Goal: Task Accomplishment & Management: Use online tool/utility

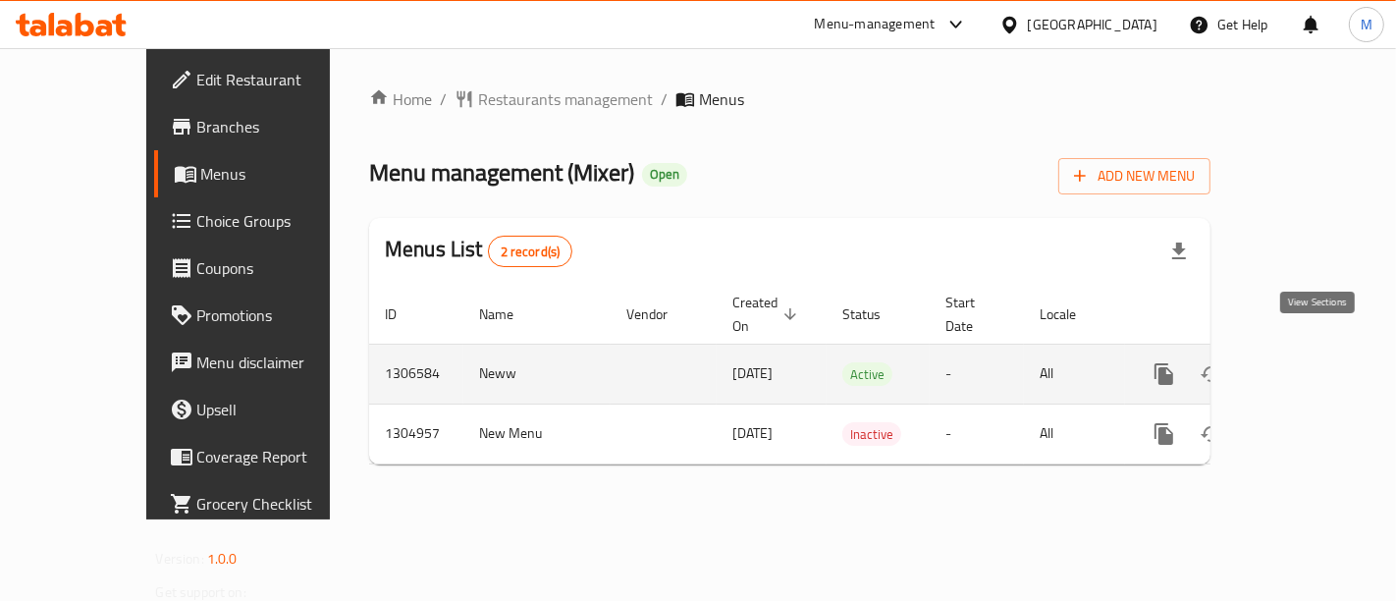
click at [1306, 362] on icon "enhanced table" at bounding box center [1306, 374] width 24 height 24
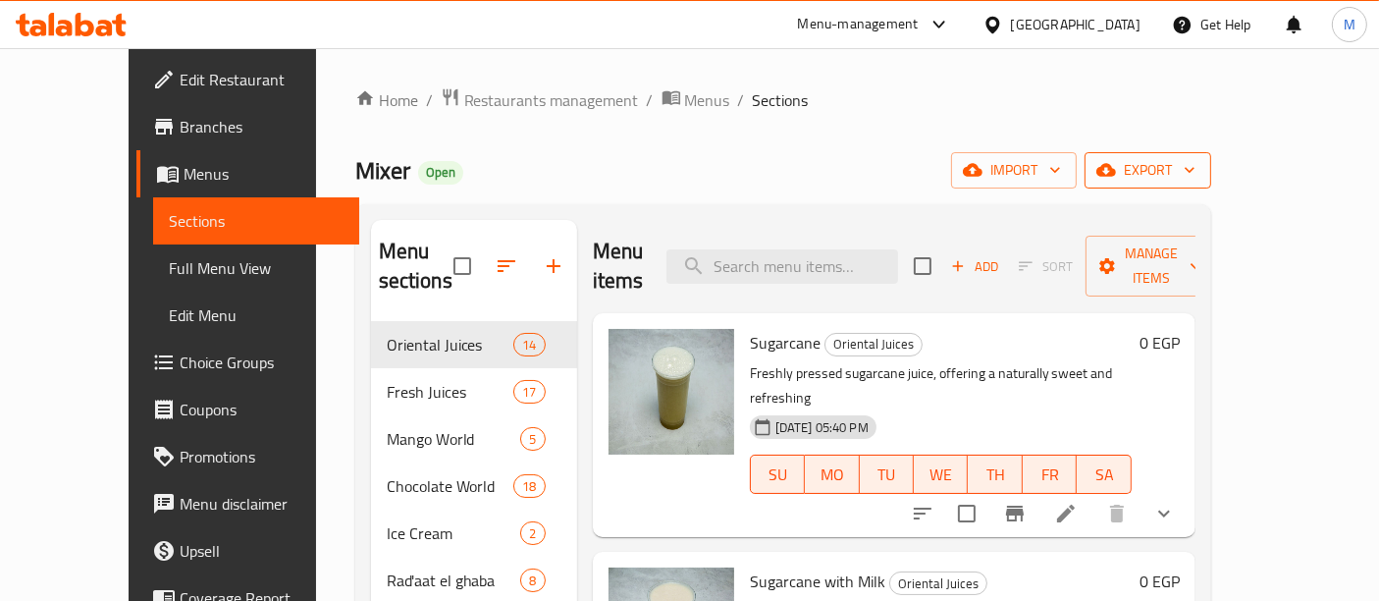
click at [1196, 174] on span "export" at bounding box center [1147, 170] width 95 height 25
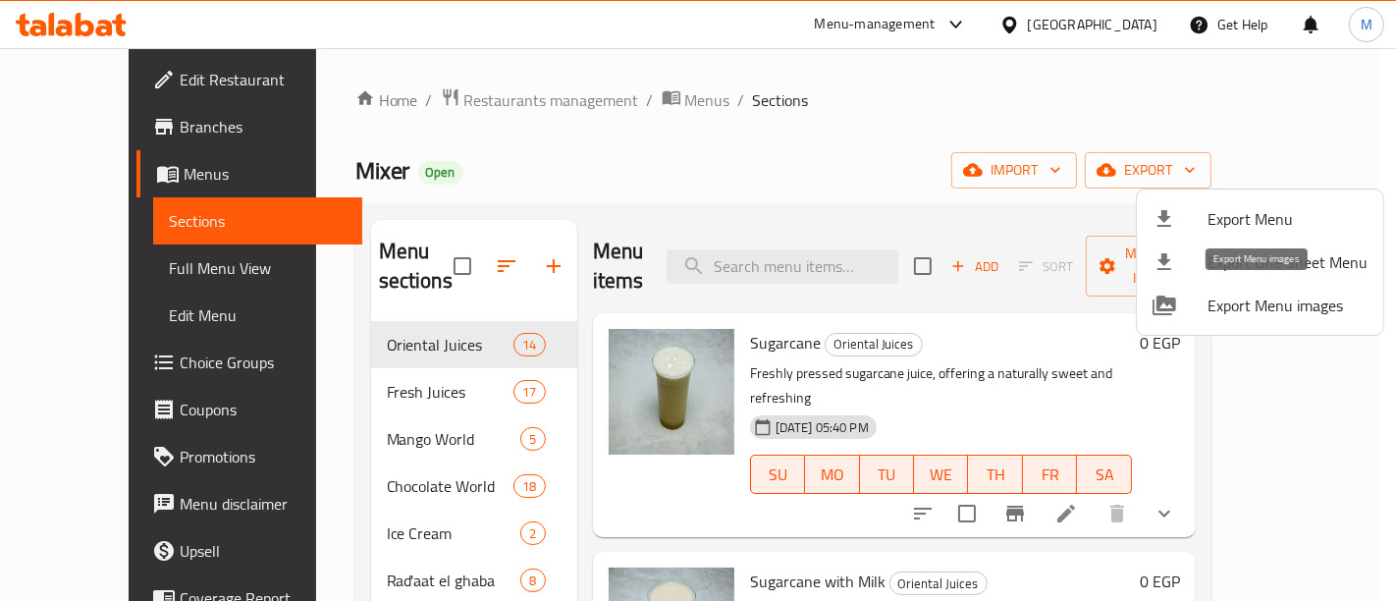
click at [1278, 305] on span "Export Menu images" at bounding box center [1287, 305] width 160 height 24
click at [1296, 222] on span "Export Menu" at bounding box center [1287, 219] width 160 height 24
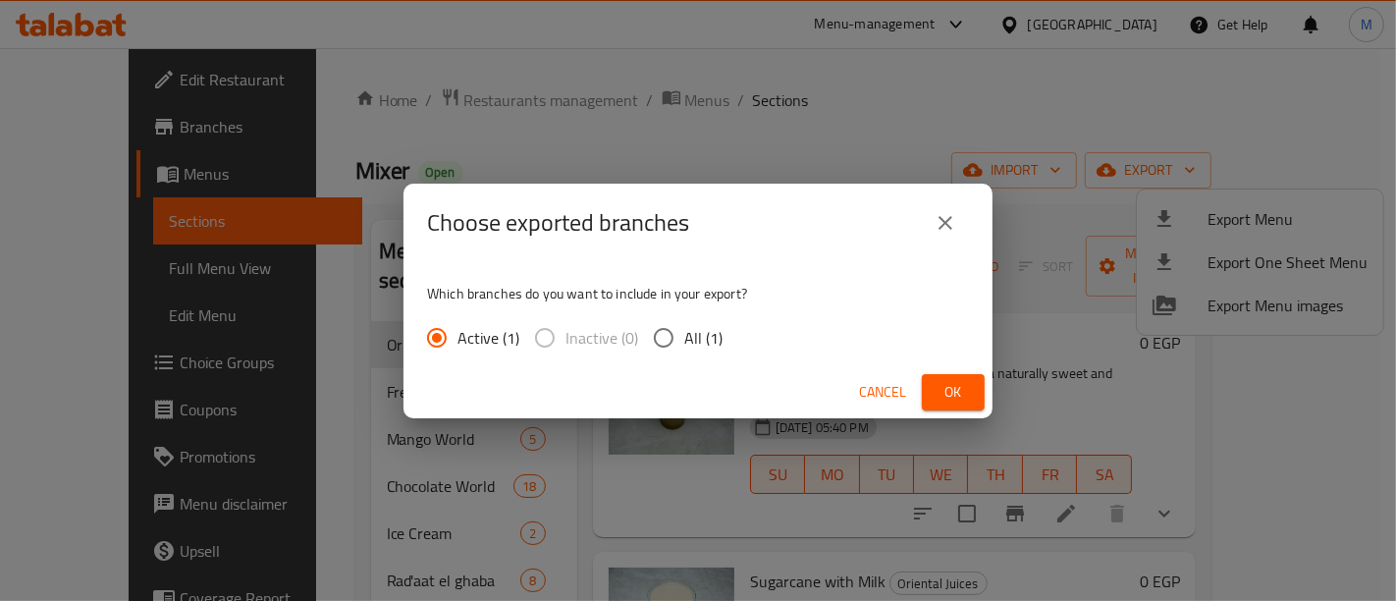
click at [956, 395] on span "Ok" at bounding box center [952, 392] width 31 height 25
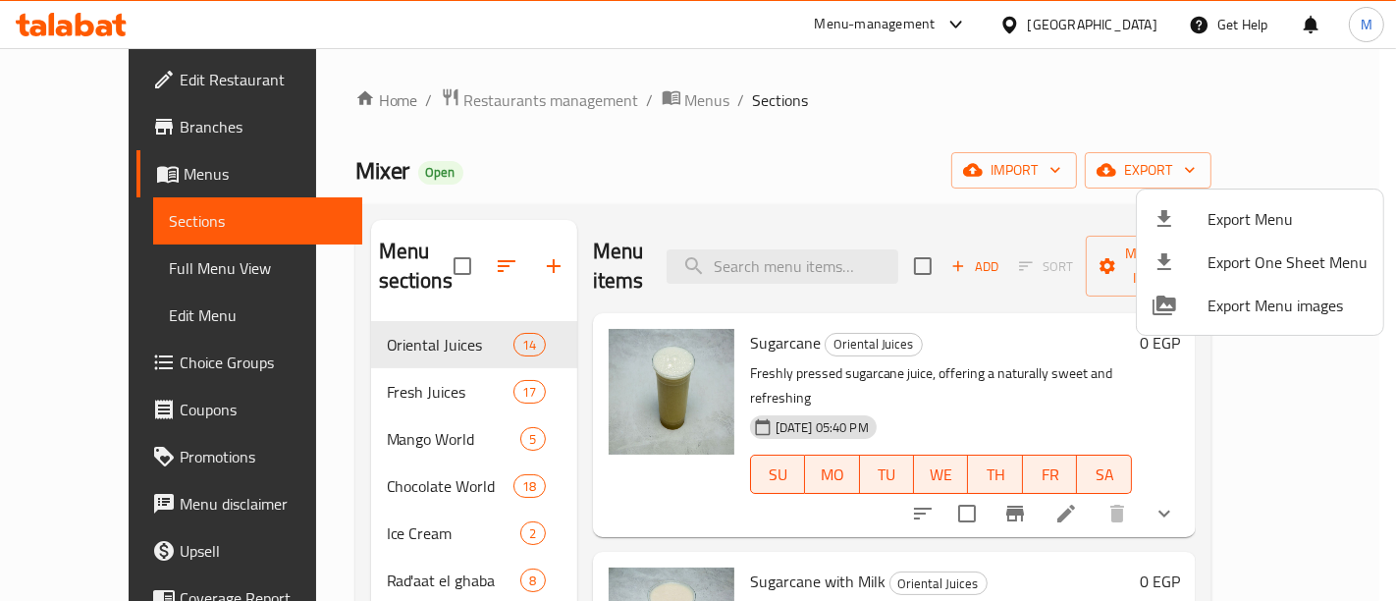
drag, startPoint x: 888, startPoint y: 135, endPoint x: 823, endPoint y: 120, distance: 67.6
click at [883, 135] on div at bounding box center [698, 300] width 1396 height 601
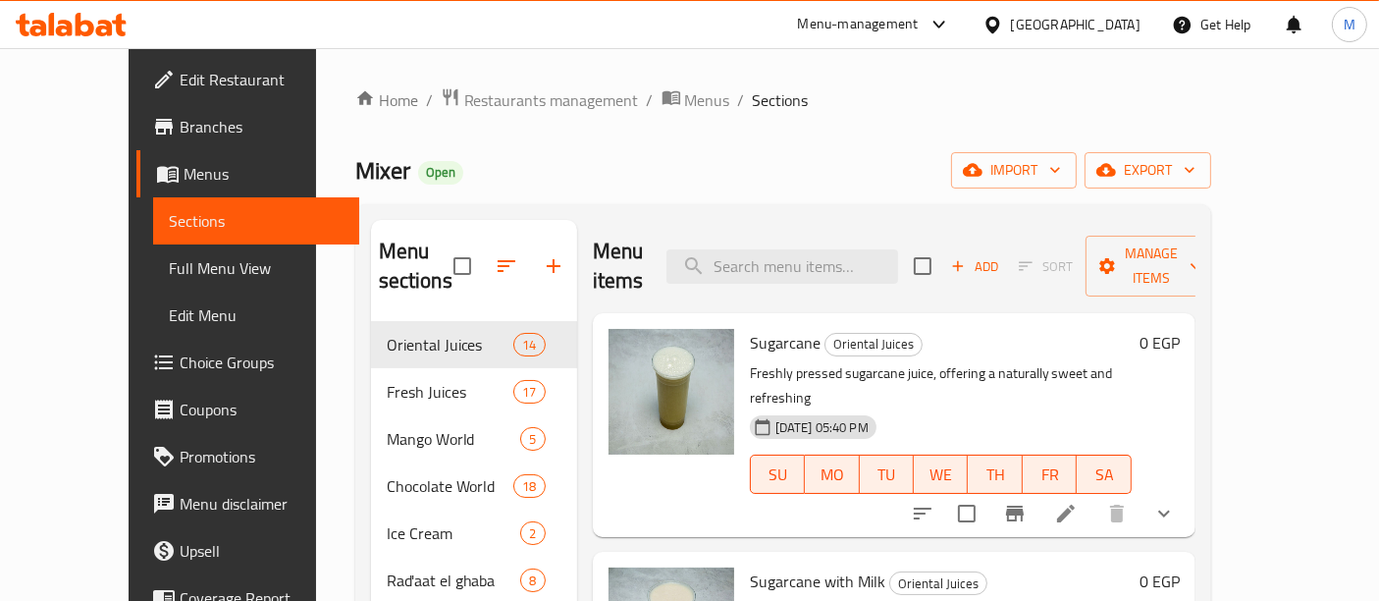
click at [831, 115] on div "Home / Restaurants management / Menus / Sections Mixer Open import export Menu …" at bounding box center [783, 522] width 856 height 870
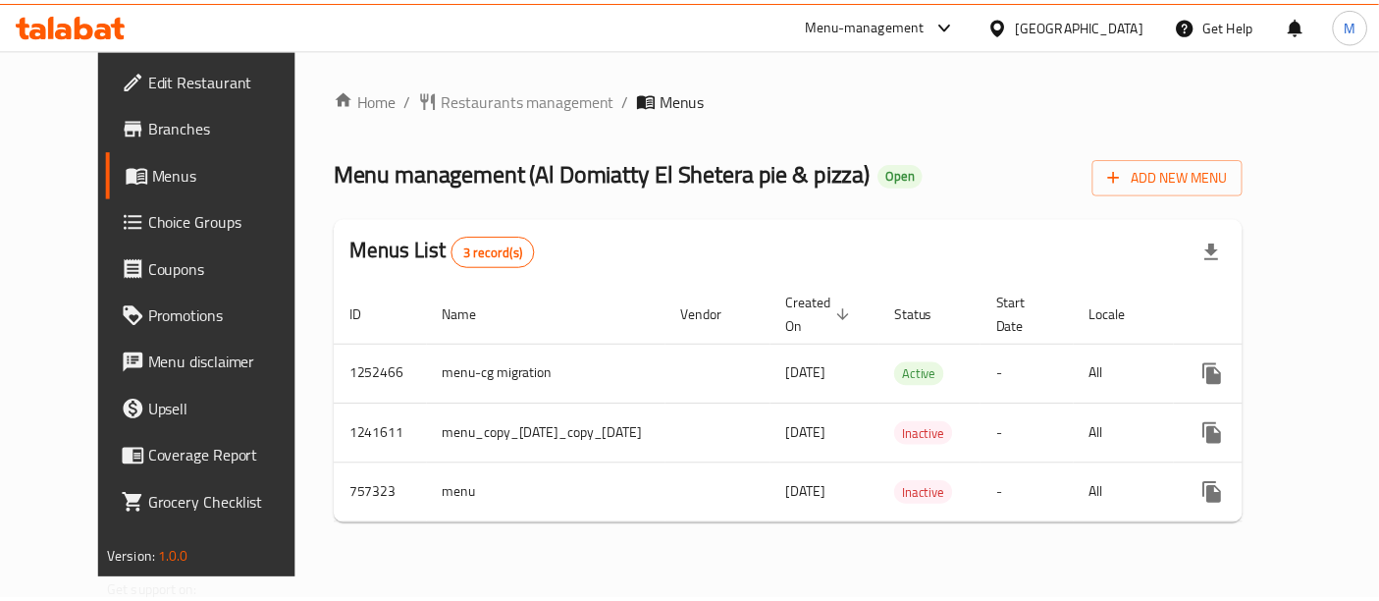
scroll to position [0, 49]
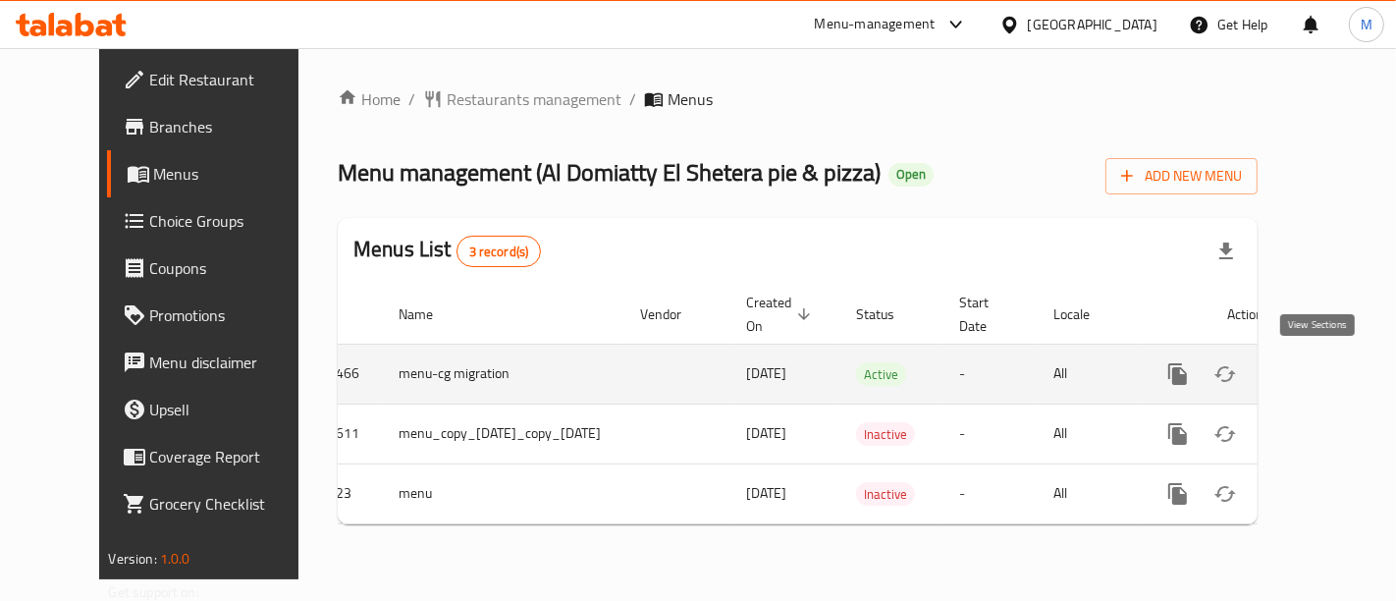
click at [1315, 368] on icon "enhanced table" at bounding box center [1319, 374] width 24 height 24
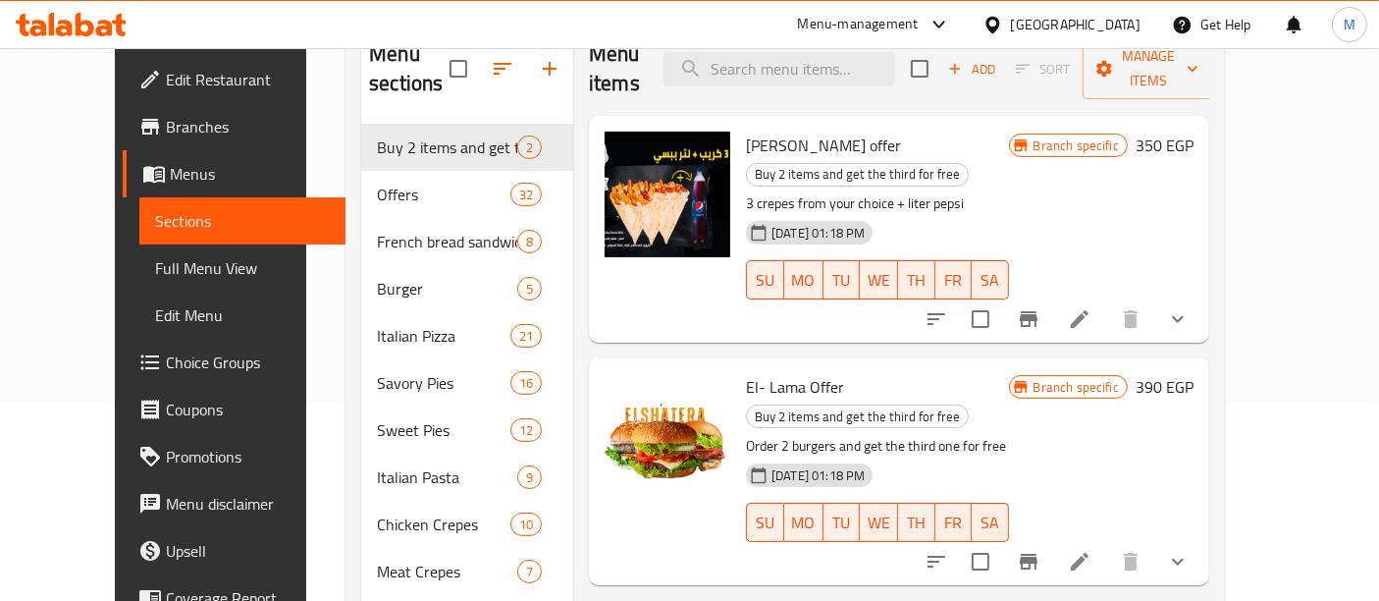
scroll to position [327, 0]
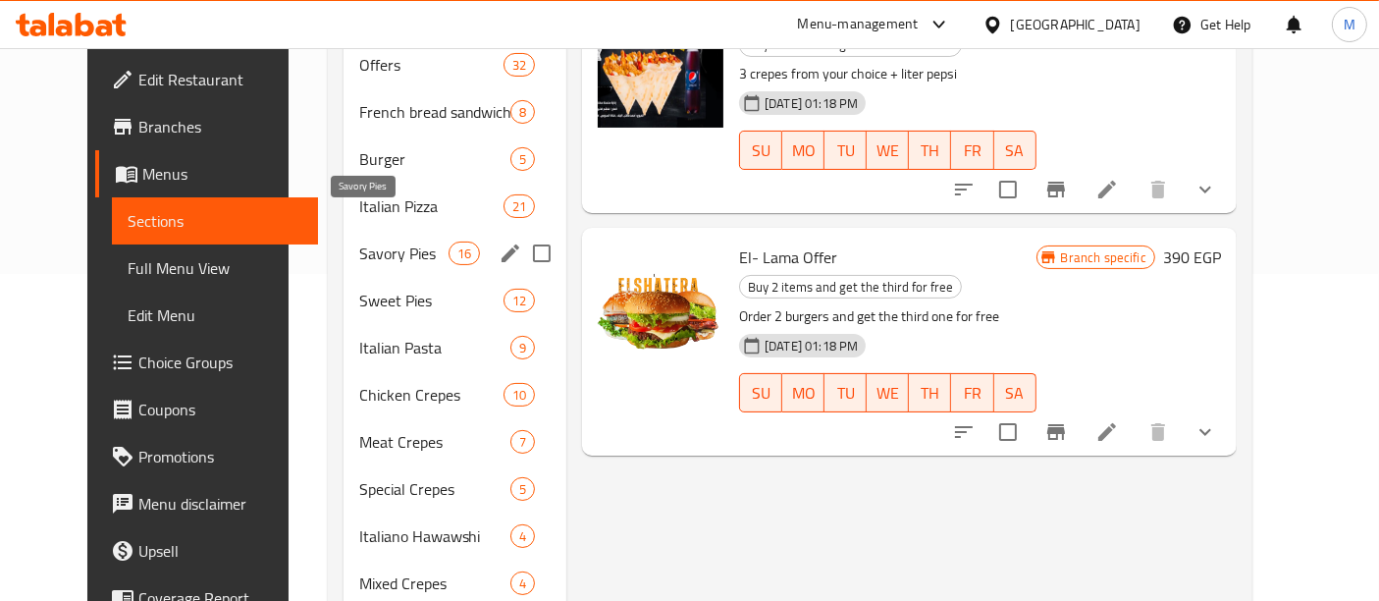
click at [366, 241] on span "Savory Pies" at bounding box center [403, 253] width 89 height 24
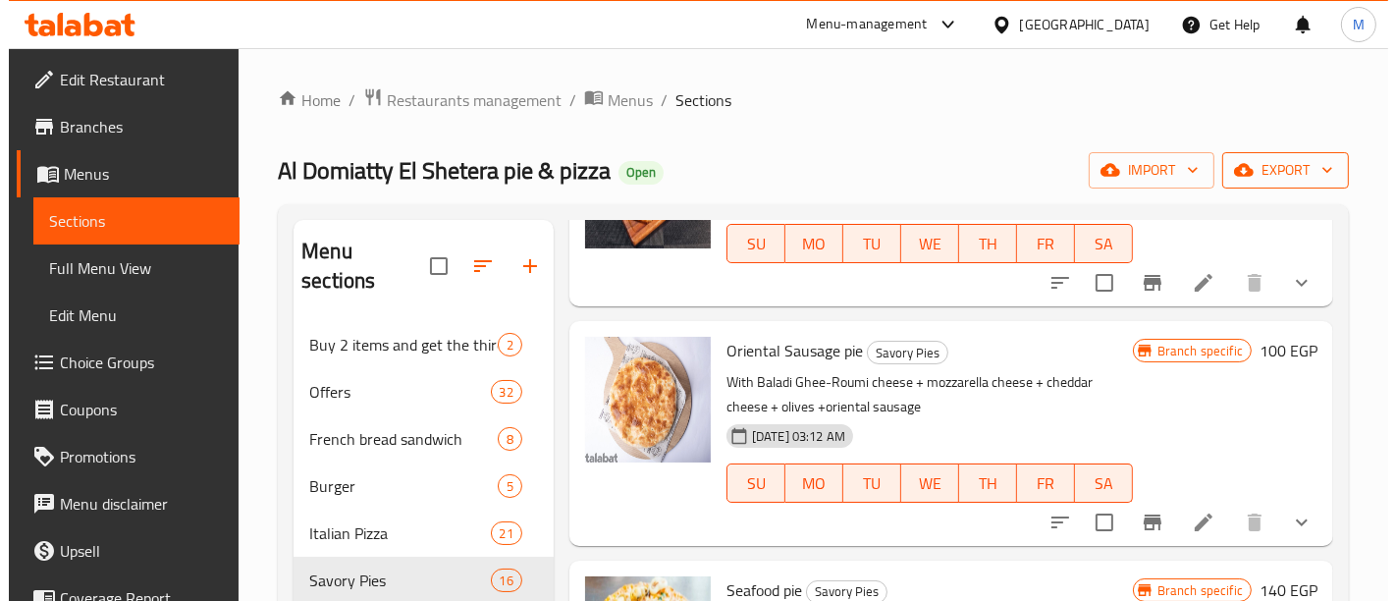
scroll to position [2698, 0]
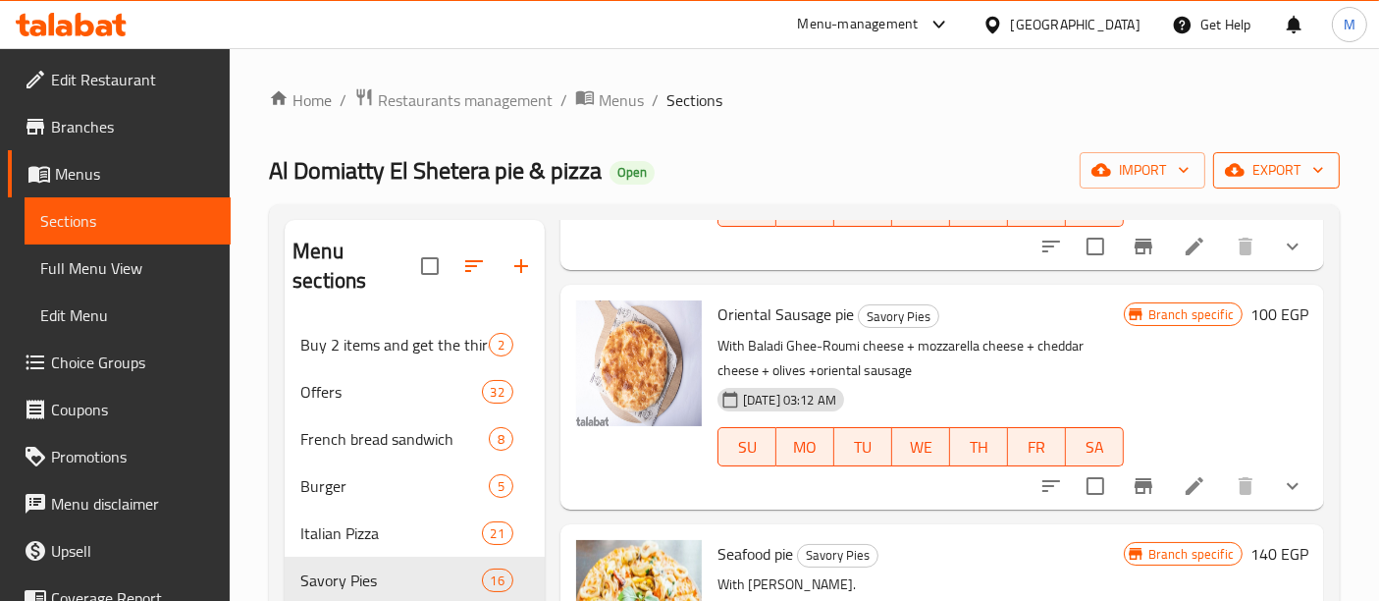
click at [1273, 181] on span "export" at bounding box center [1276, 170] width 95 height 25
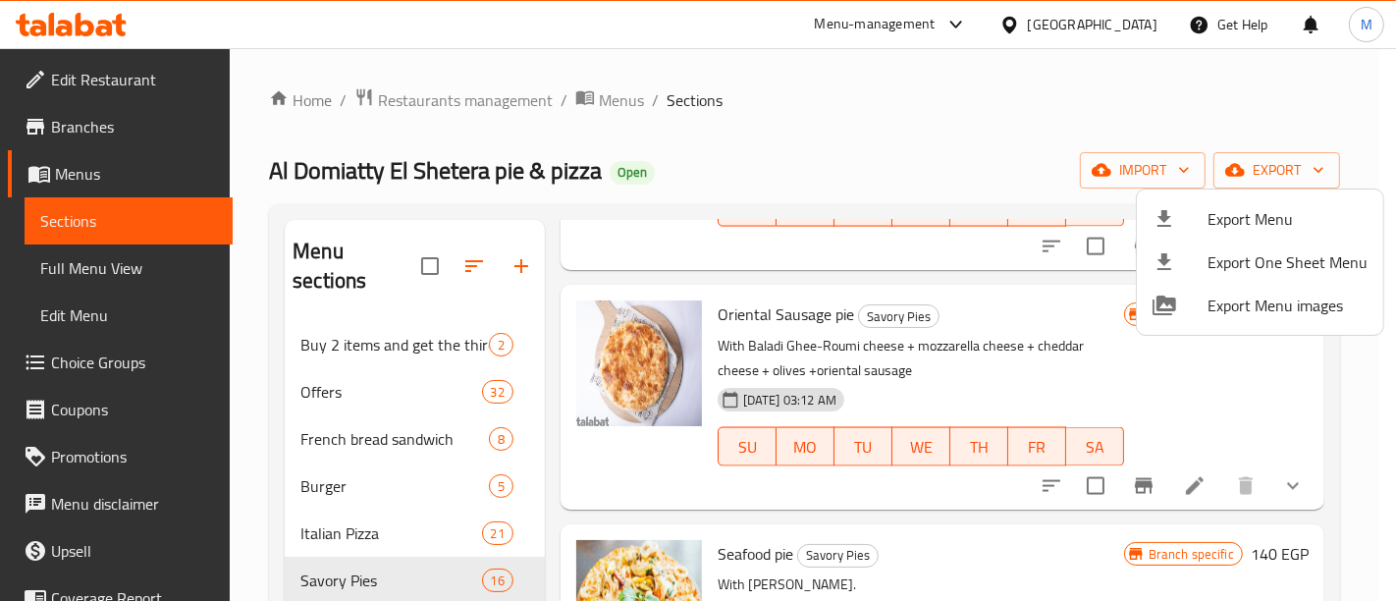
click at [1037, 108] on div at bounding box center [698, 300] width 1396 height 601
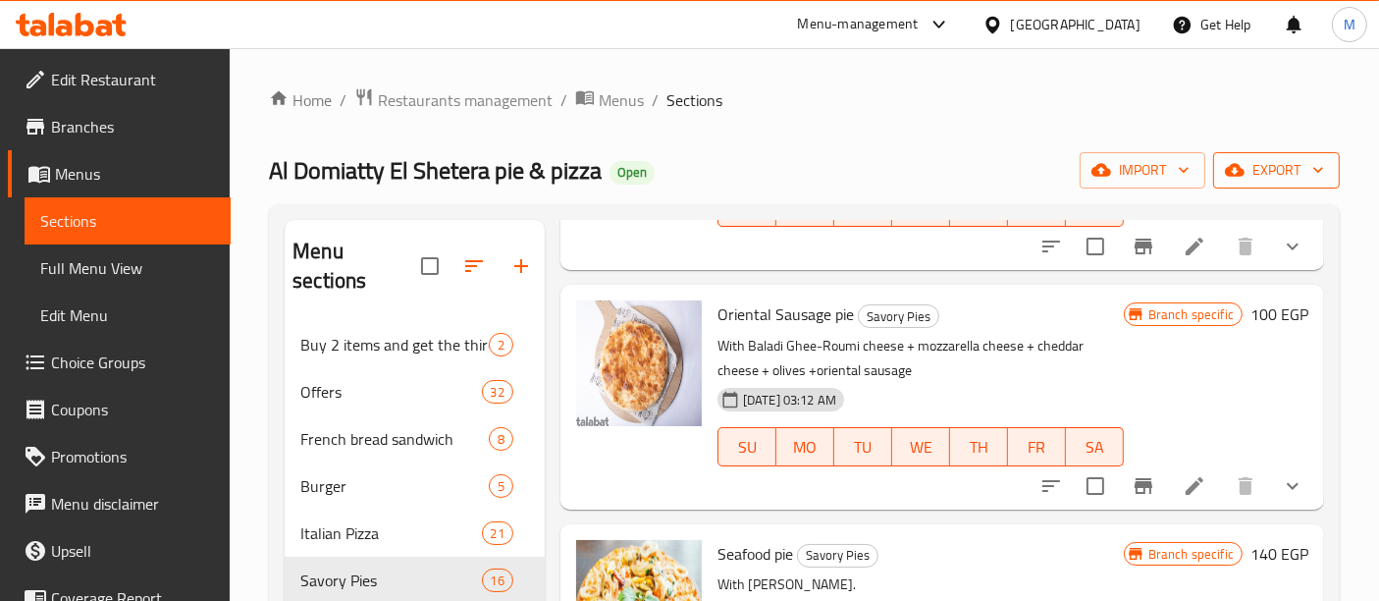
click at [1284, 176] on span "export" at bounding box center [1276, 170] width 95 height 25
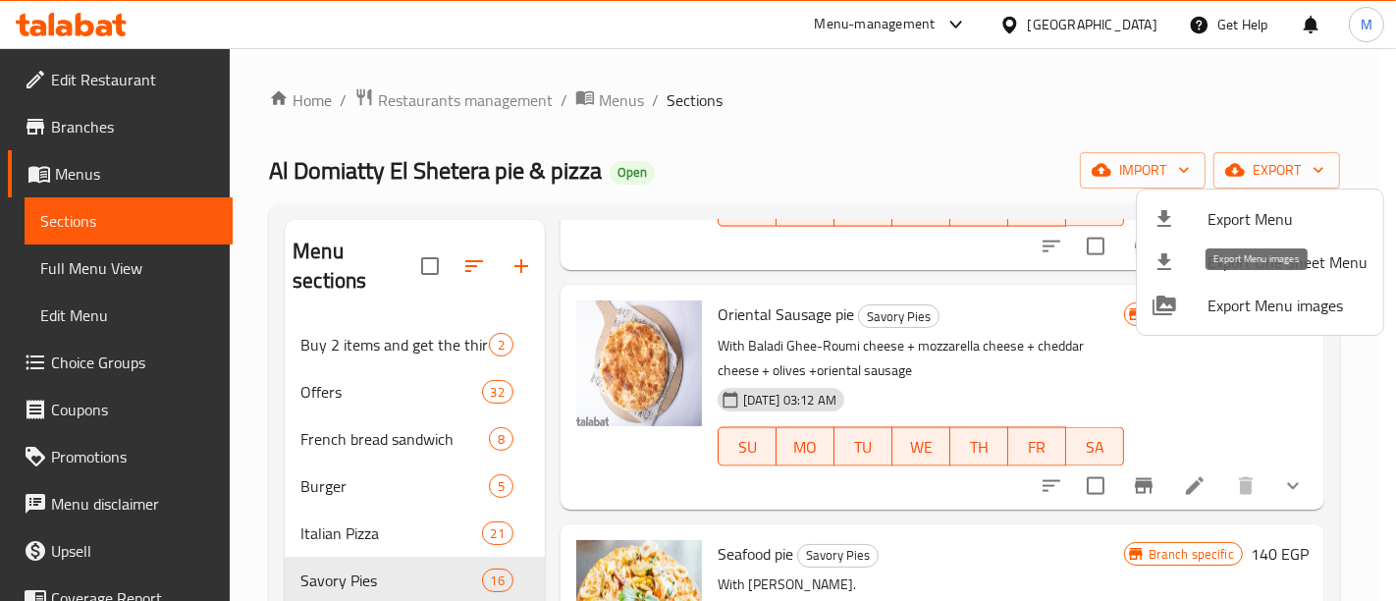
click at [1294, 298] on span "Export Menu images" at bounding box center [1287, 305] width 160 height 24
